Goal: Task Accomplishment & Management: Manage account settings

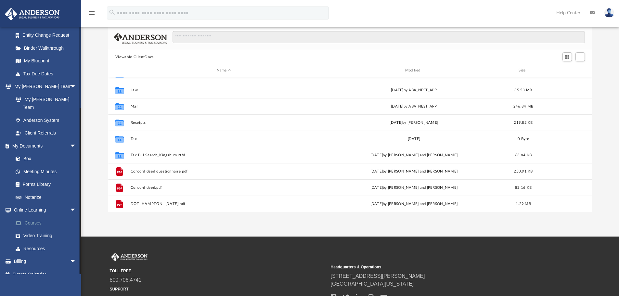
scroll to position [65, 0]
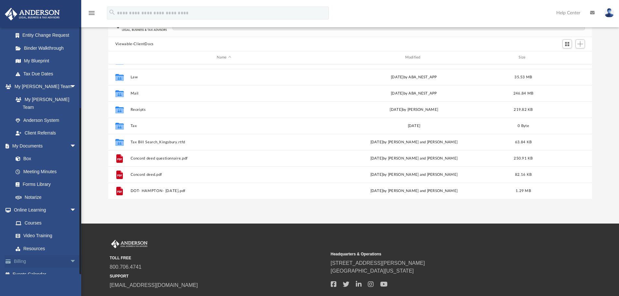
click at [44, 255] on link "Billing arrow_drop_down" at bounding box center [46, 261] width 82 height 13
click at [70, 255] on span "arrow_drop_down" at bounding box center [76, 261] width 13 height 13
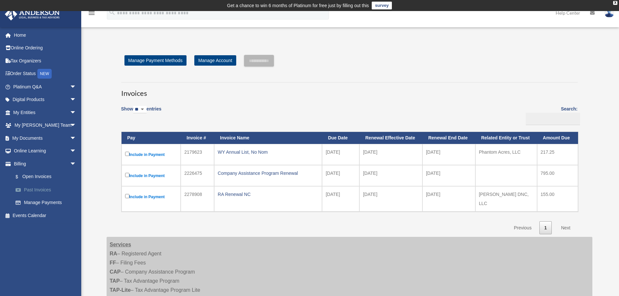
click at [32, 191] on link "Past Invoices" at bounding box center [47, 189] width 77 height 13
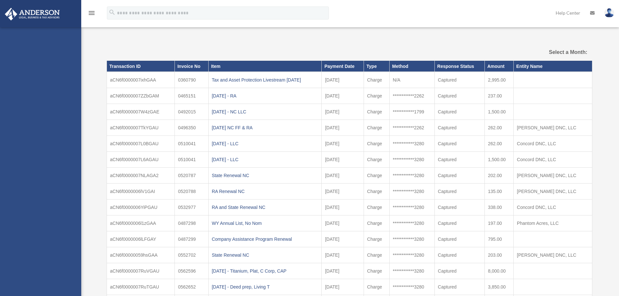
select select
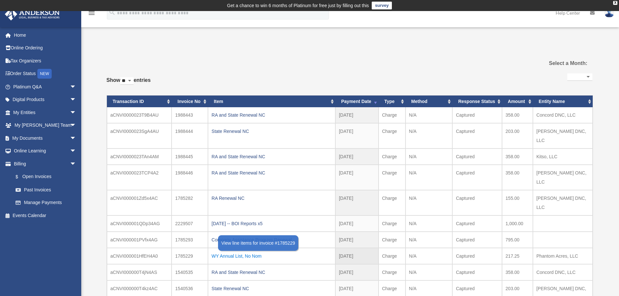
scroll to position [65, 0]
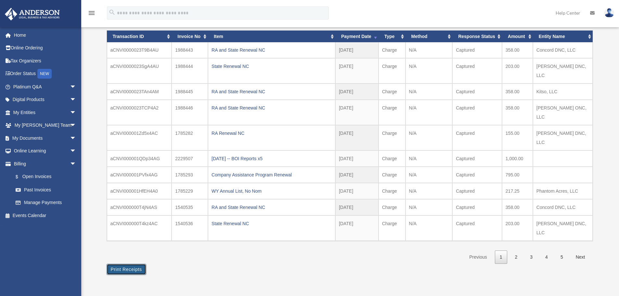
click at [135, 264] on button "Print Receipts" at bounding box center [127, 269] width 40 height 11
